Goal: Entertainment & Leisure: Consume media (video, audio)

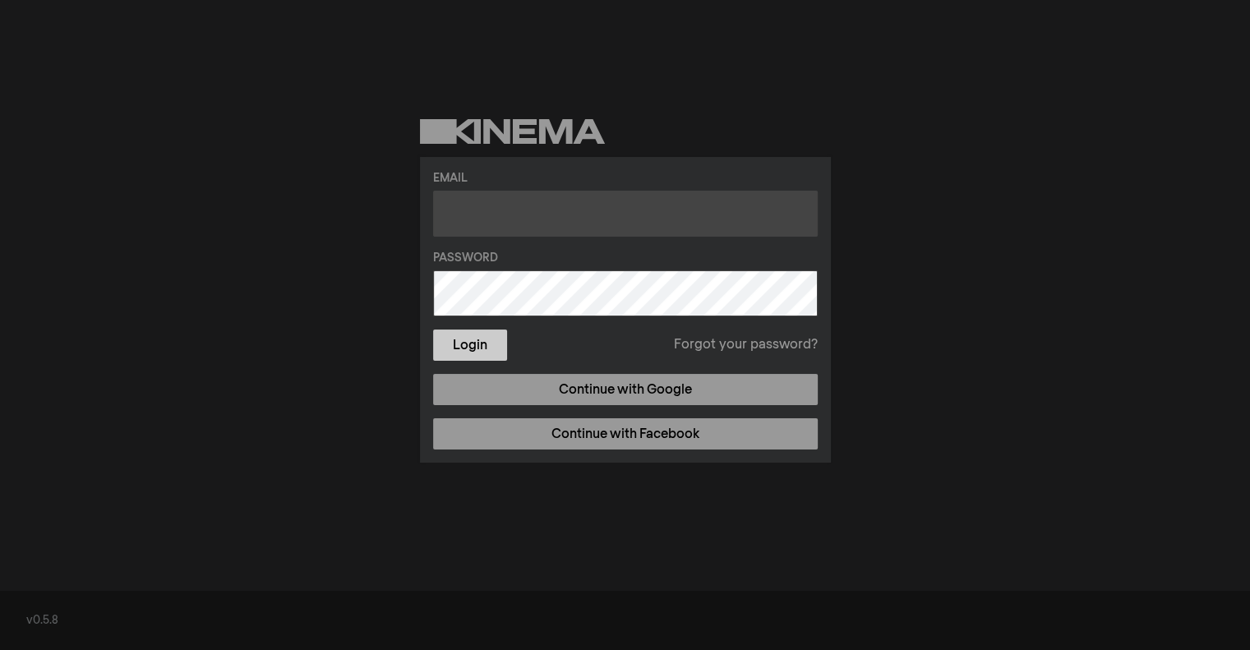
type input "[EMAIL_ADDRESS][DOMAIN_NAME]"
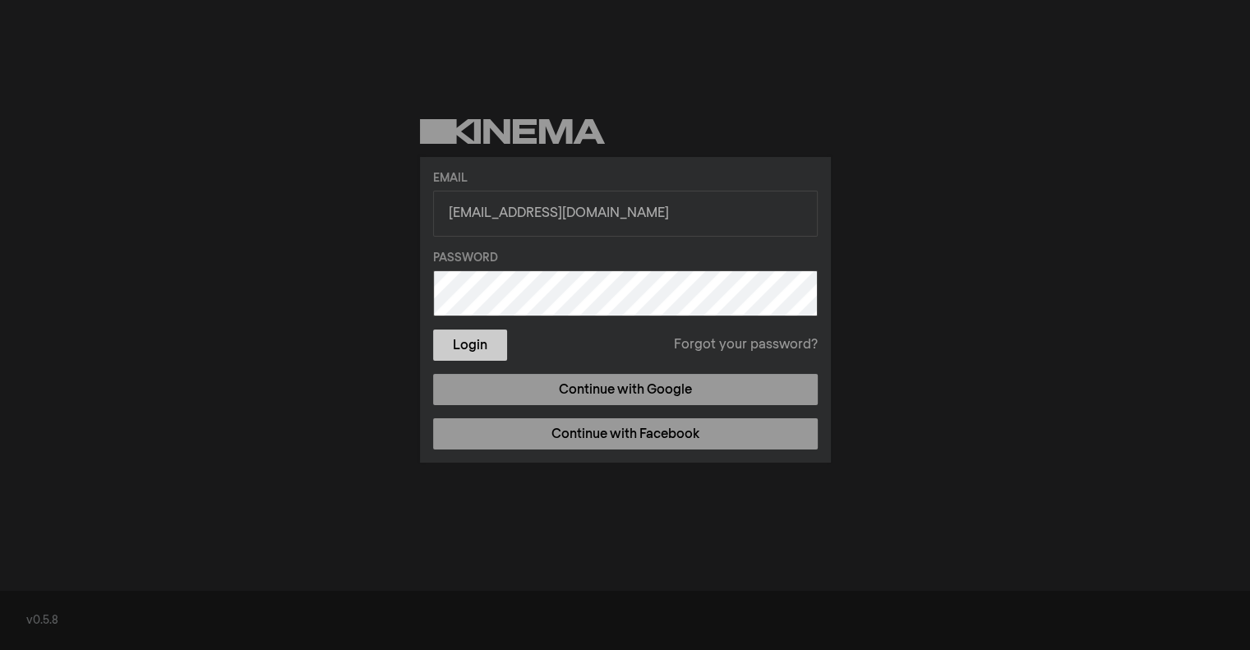
click at [488, 349] on button "Login" at bounding box center [470, 344] width 74 height 31
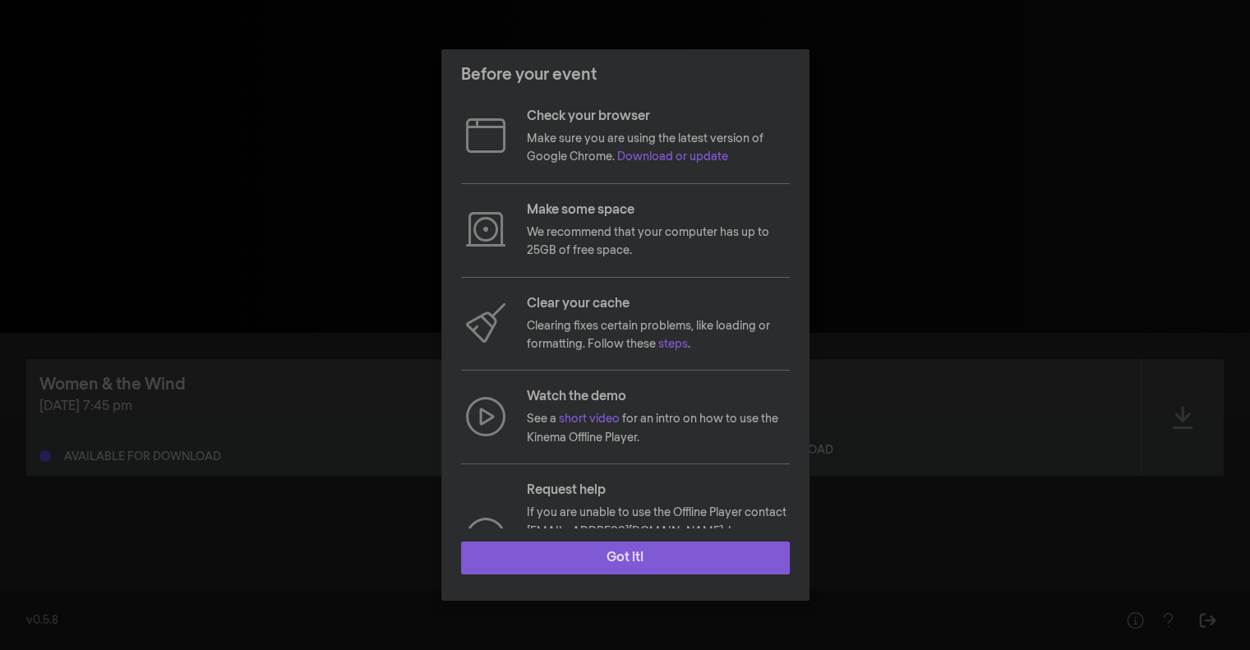
click at [616, 559] on button "Got it!" at bounding box center [625, 557] width 329 height 33
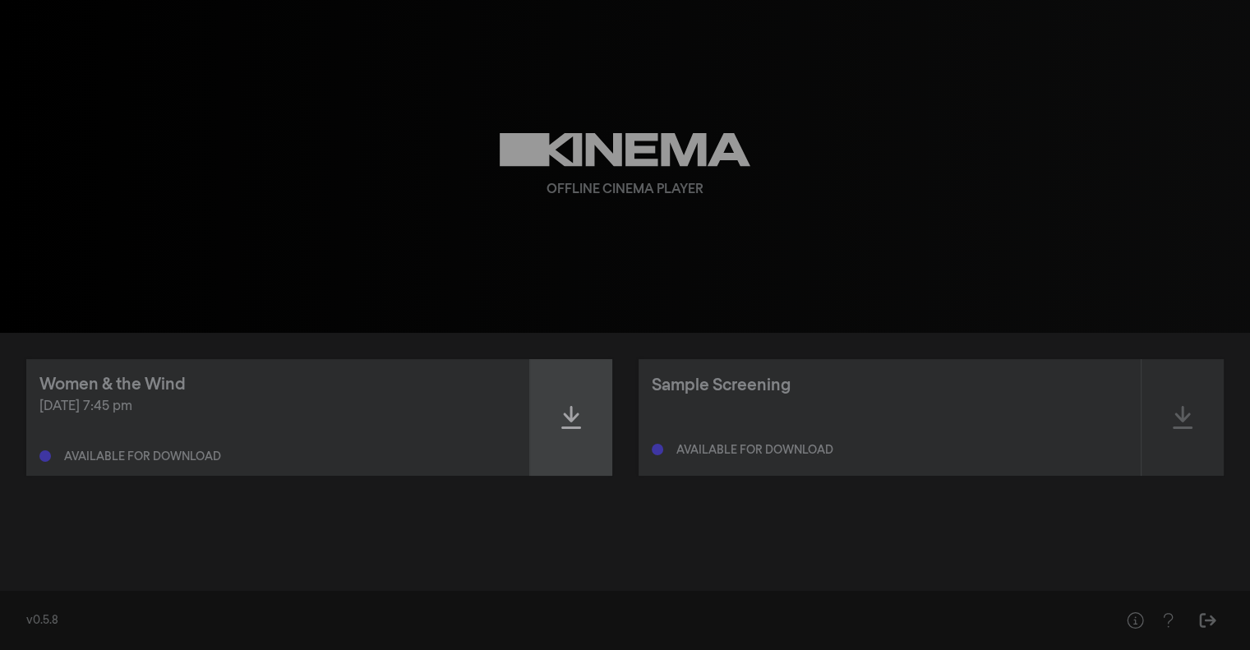
click at [553, 411] on div at bounding box center [571, 417] width 82 height 117
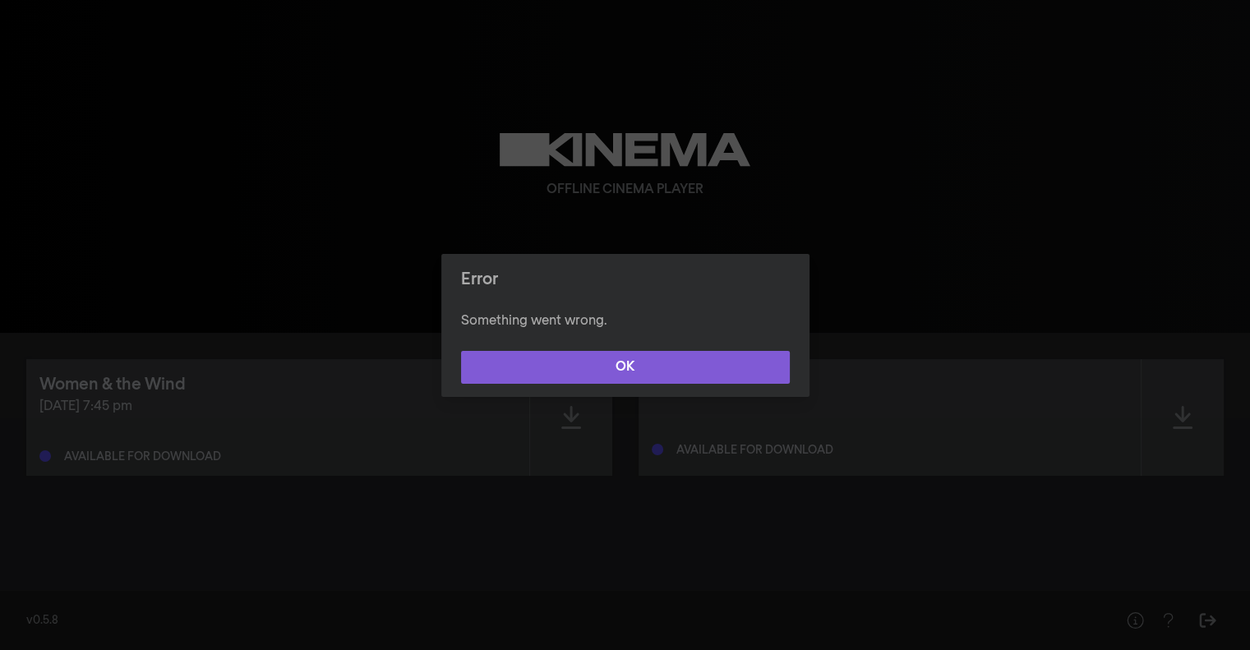
drag, startPoint x: 631, startPoint y: 372, endPoint x: 601, endPoint y: 383, distance: 31.4
click at [601, 383] on button "OK" at bounding box center [625, 367] width 329 height 33
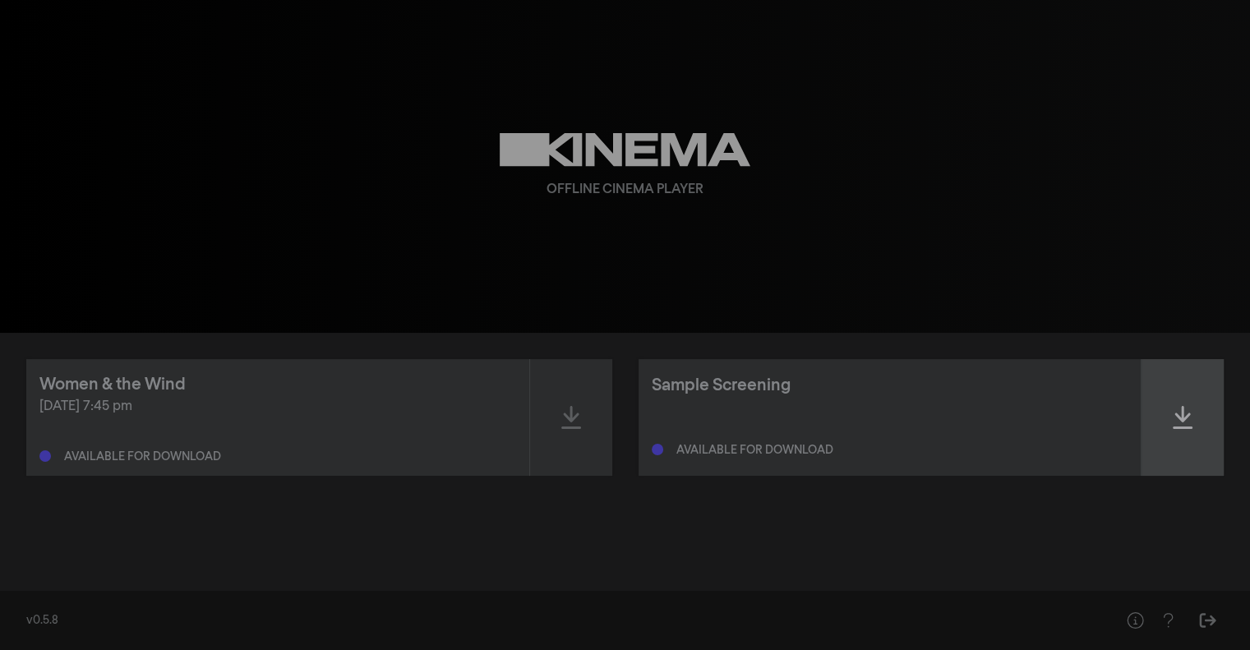
click at [1186, 423] on icon at bounding box center [1182, 417] width 20 height 26
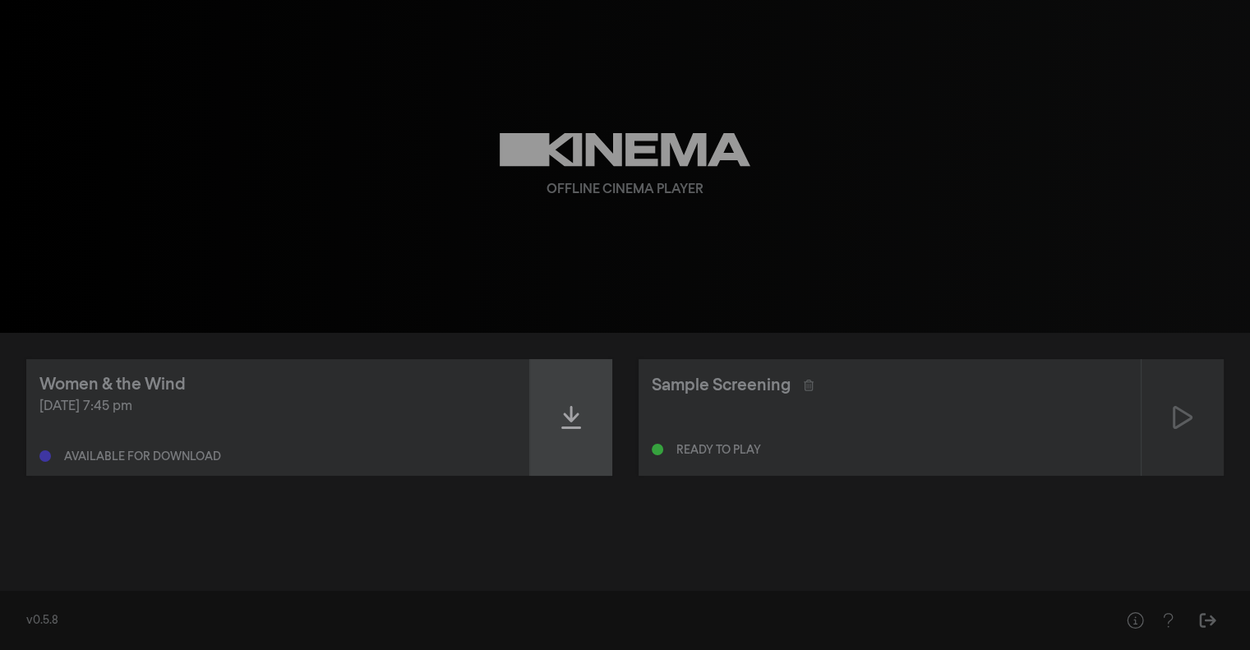
click at [581, 420] on div at bounding box center [571, 417] width 82 height 117
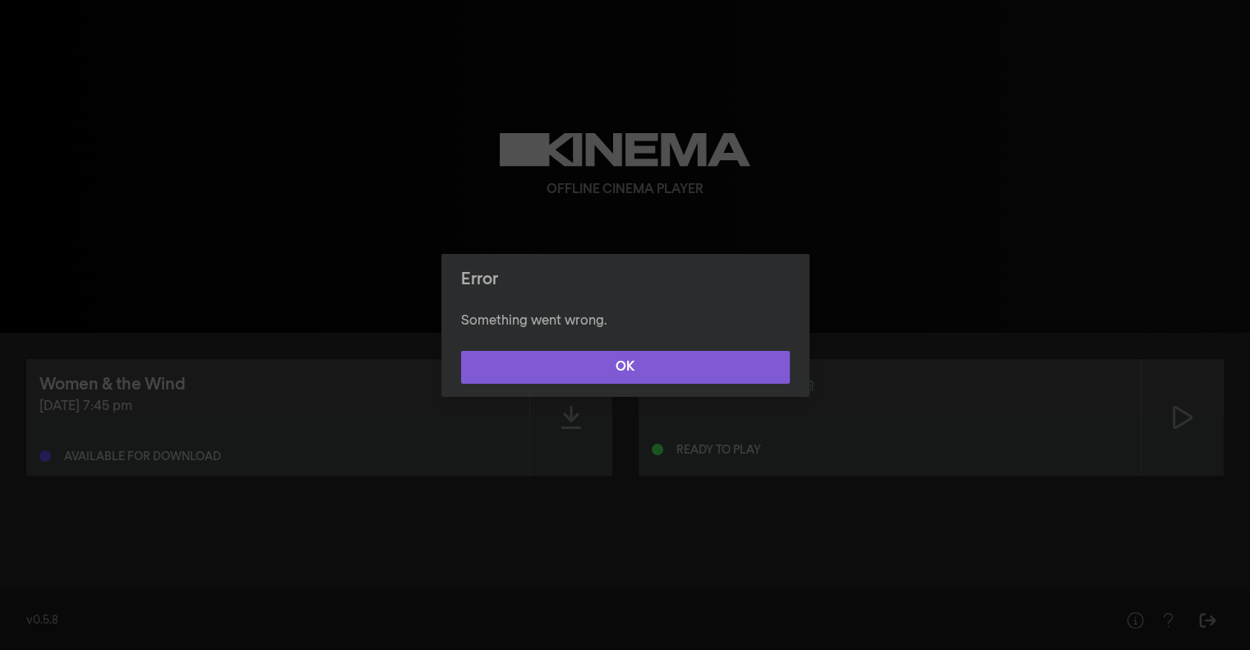
click at [644, 368] on button "OK" at bounding box center [625, 367] width 329 height 33
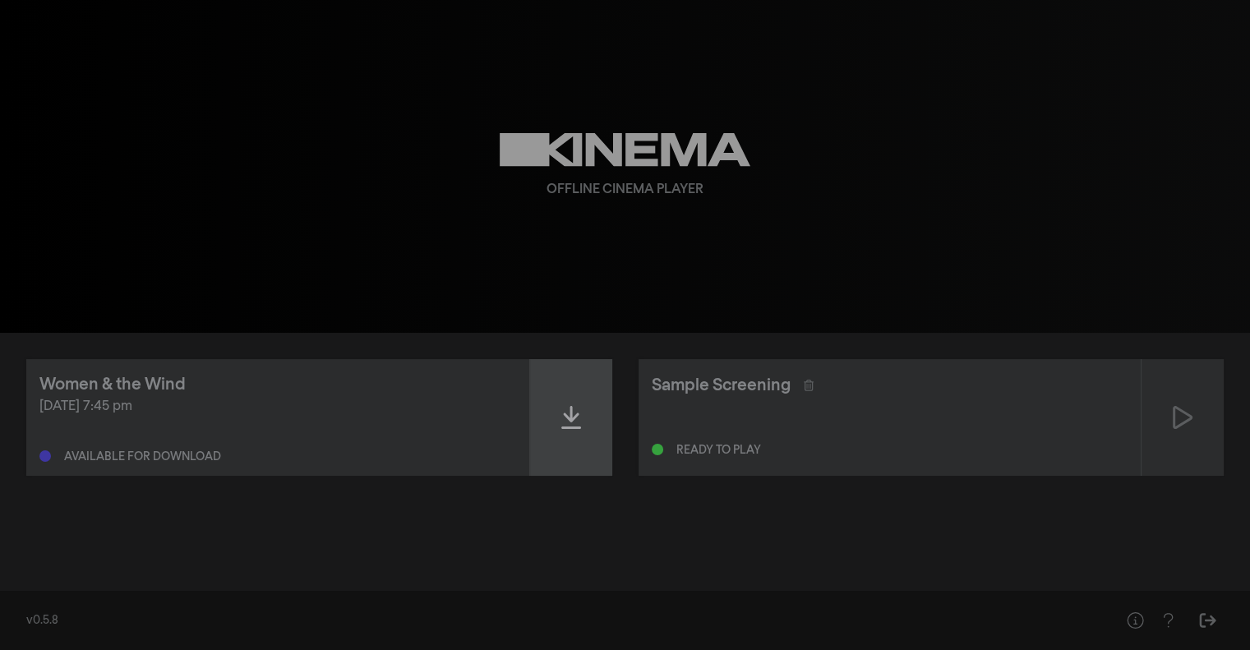
click at [556, 410] on div at bounding box center [571, 417] width 82 height 117
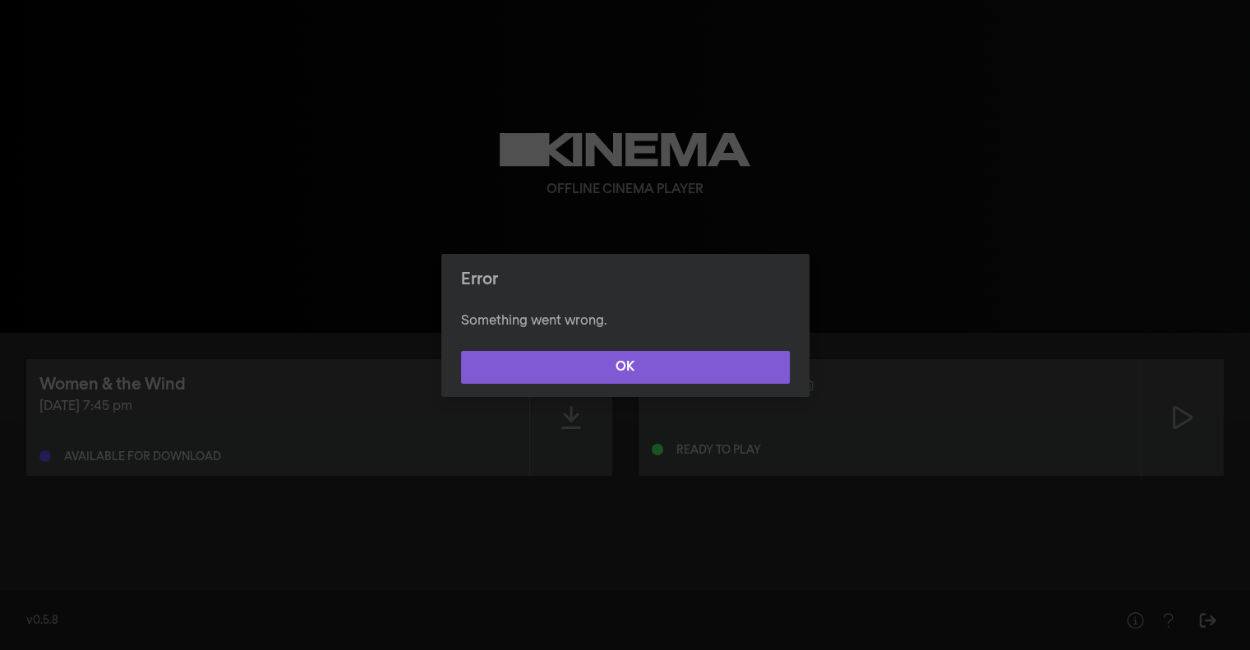
click at [618, 352] on button "OK" at bounding box center [625, 367] width 329 height 33
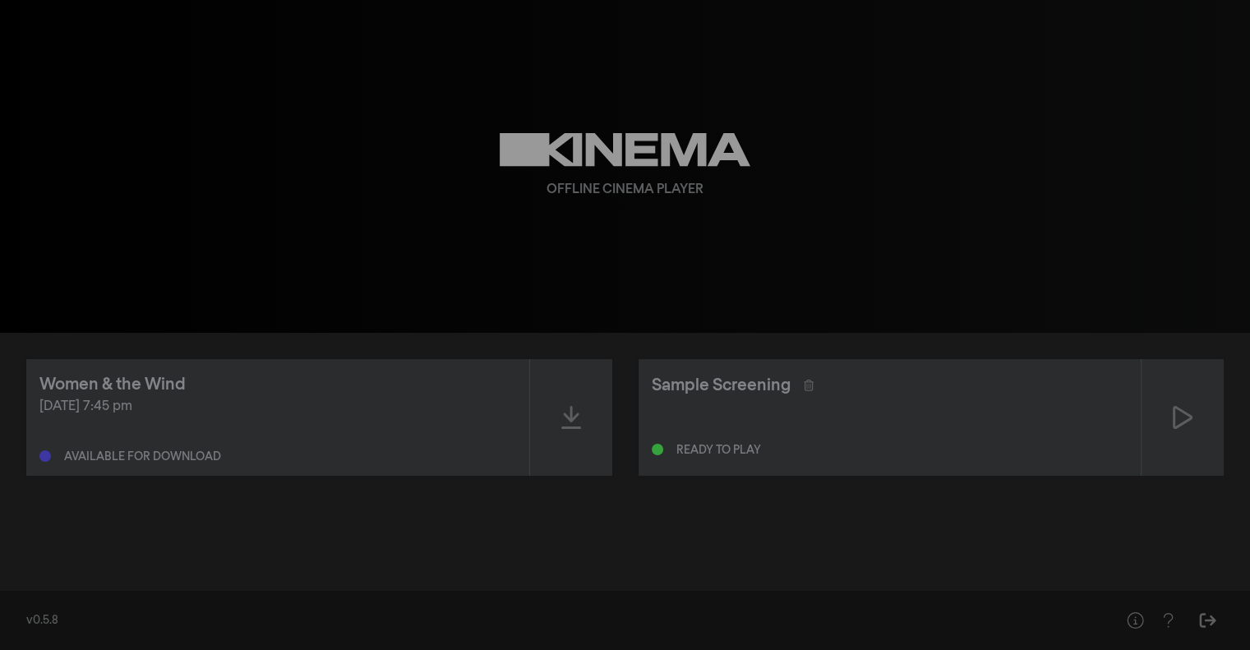
click at [929, 164] on div "play_arrow 0:00 volume_up fullscreen settings closed_caption Captions Off setti…" at bounding box center [625, 166] width 1250 height 333
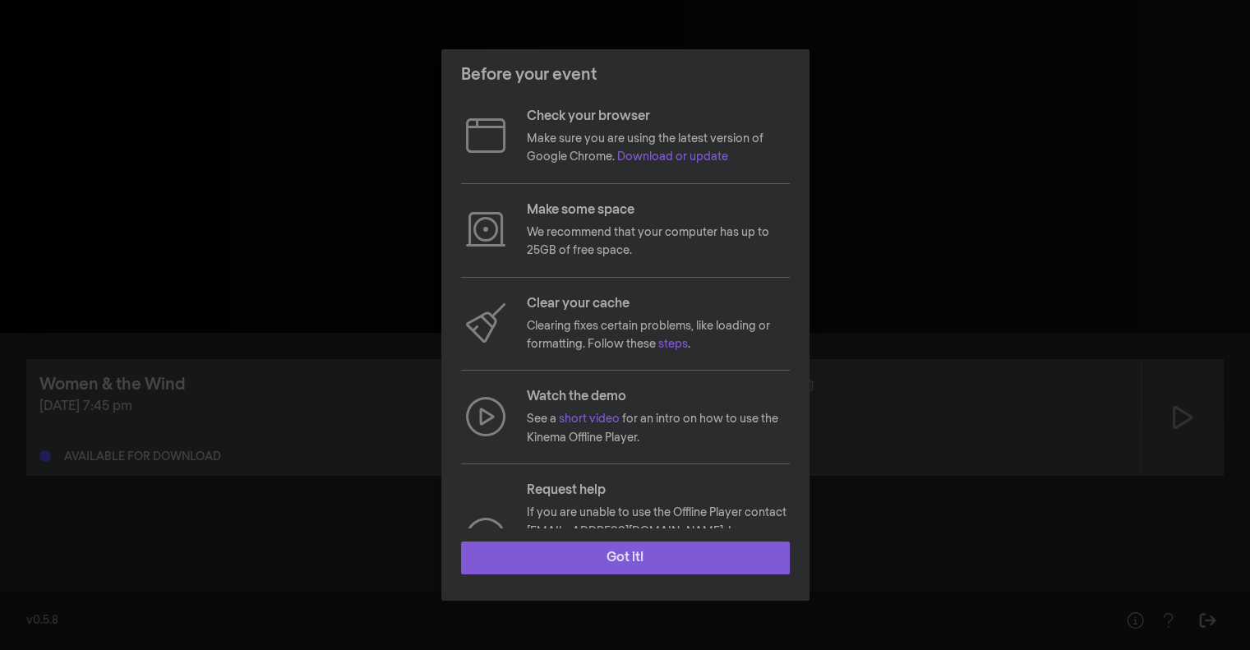
click at [611, 556] on button "Got it!" at bounding box center [625, 557] width 329 height 33
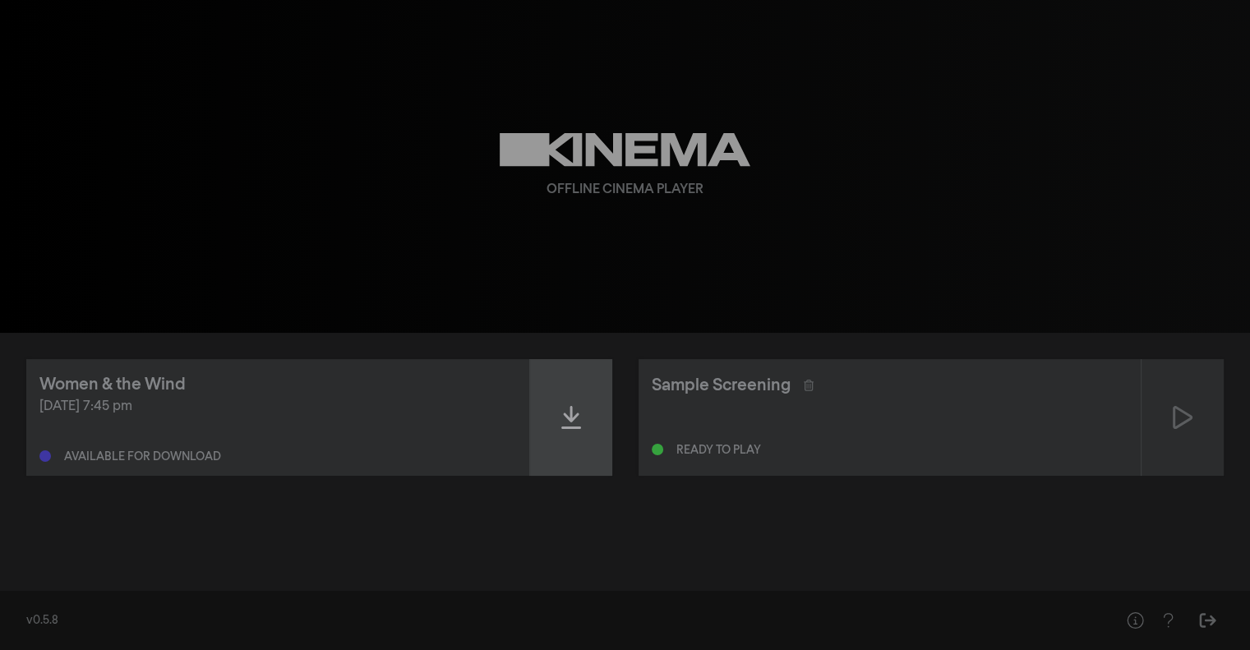
click at [565, 396] on div at bounding box center [571, 417] width 82 height 117
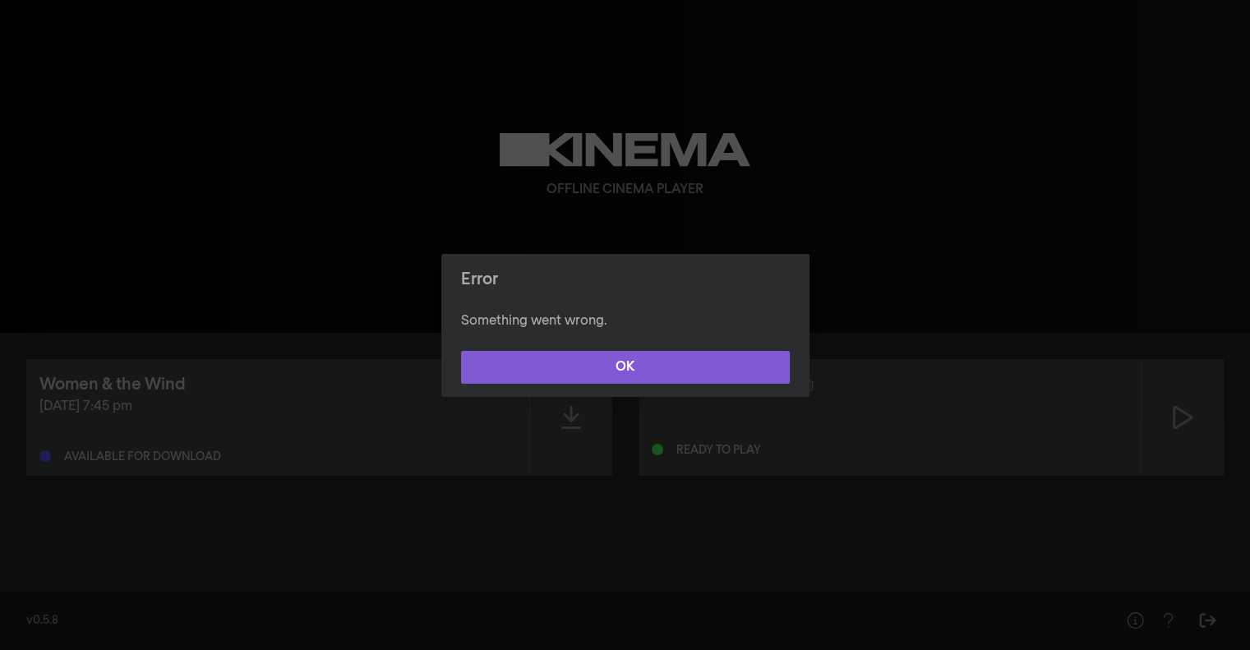
click at [566, 375] on button "OK" at bounding box center [625, 367] width 329 height 33
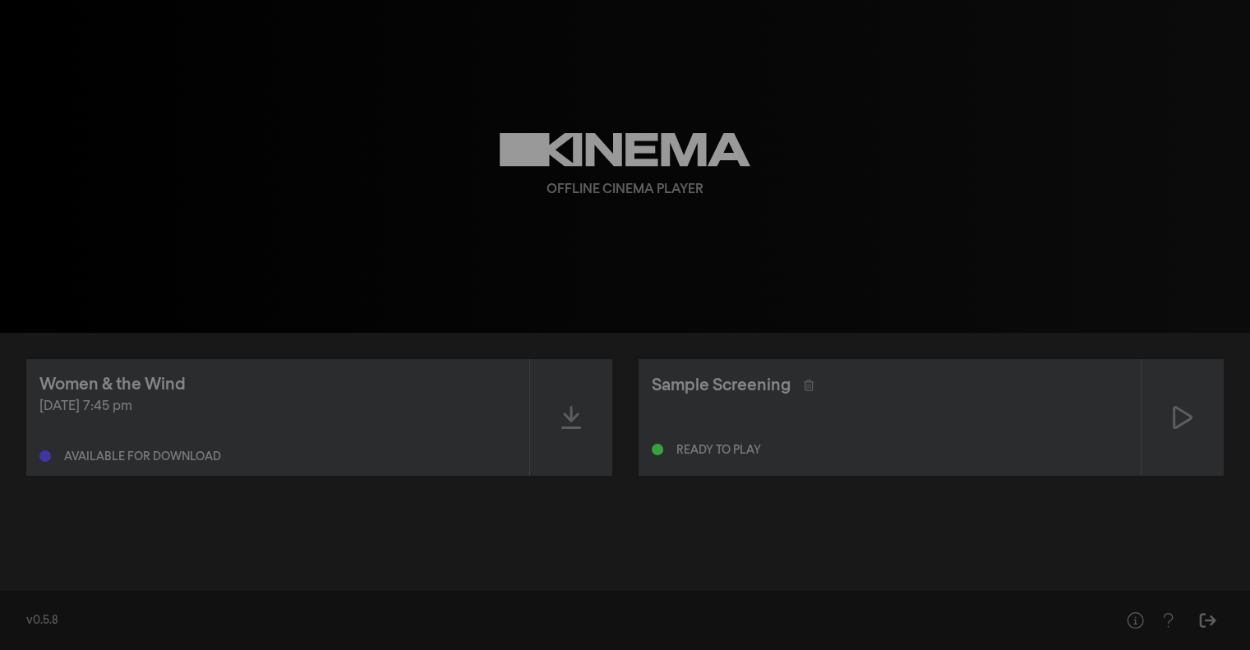
click at [951, 193] on div "play_arrow 0:00 volume_up fullscreen settings closed_caption Captions Off setti…" at bounding box center [625, 166] width 1250 height 333
click at [1019, 171] on div "play_arrow 0:00 volume_up fullscreen settings closed_caption Captions Off setti…" at bounding box center [625, 166] width 1250 height 333
click at [555, 431] on div at bounding box center [571, 417] width 82 height 117
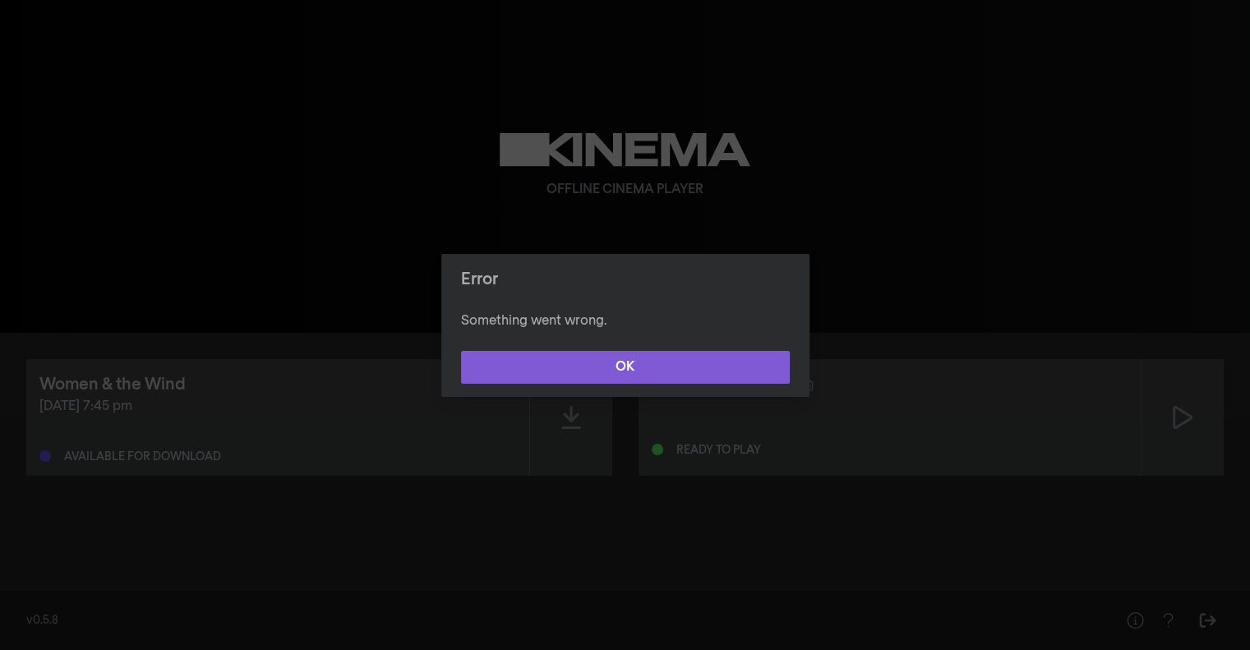
click at [618, 371] on button "OK" at bounding box center [625, 367] width 329 height 33
